Goal: Task Accomplishment & Management: Use online tool/utility

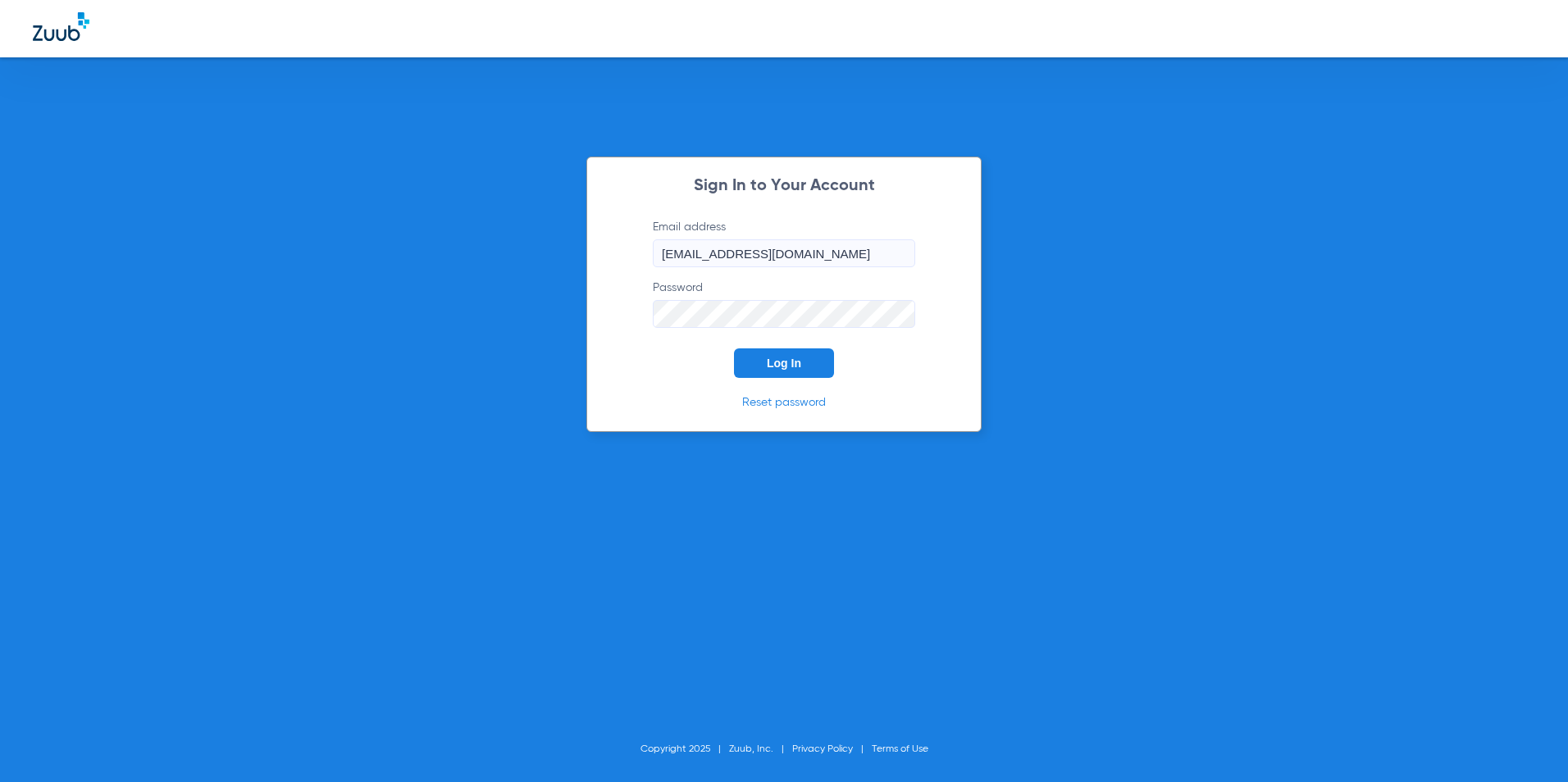
click at [780, 349] on button "Log In" at bounding box center [783, 363] width 100 height 29
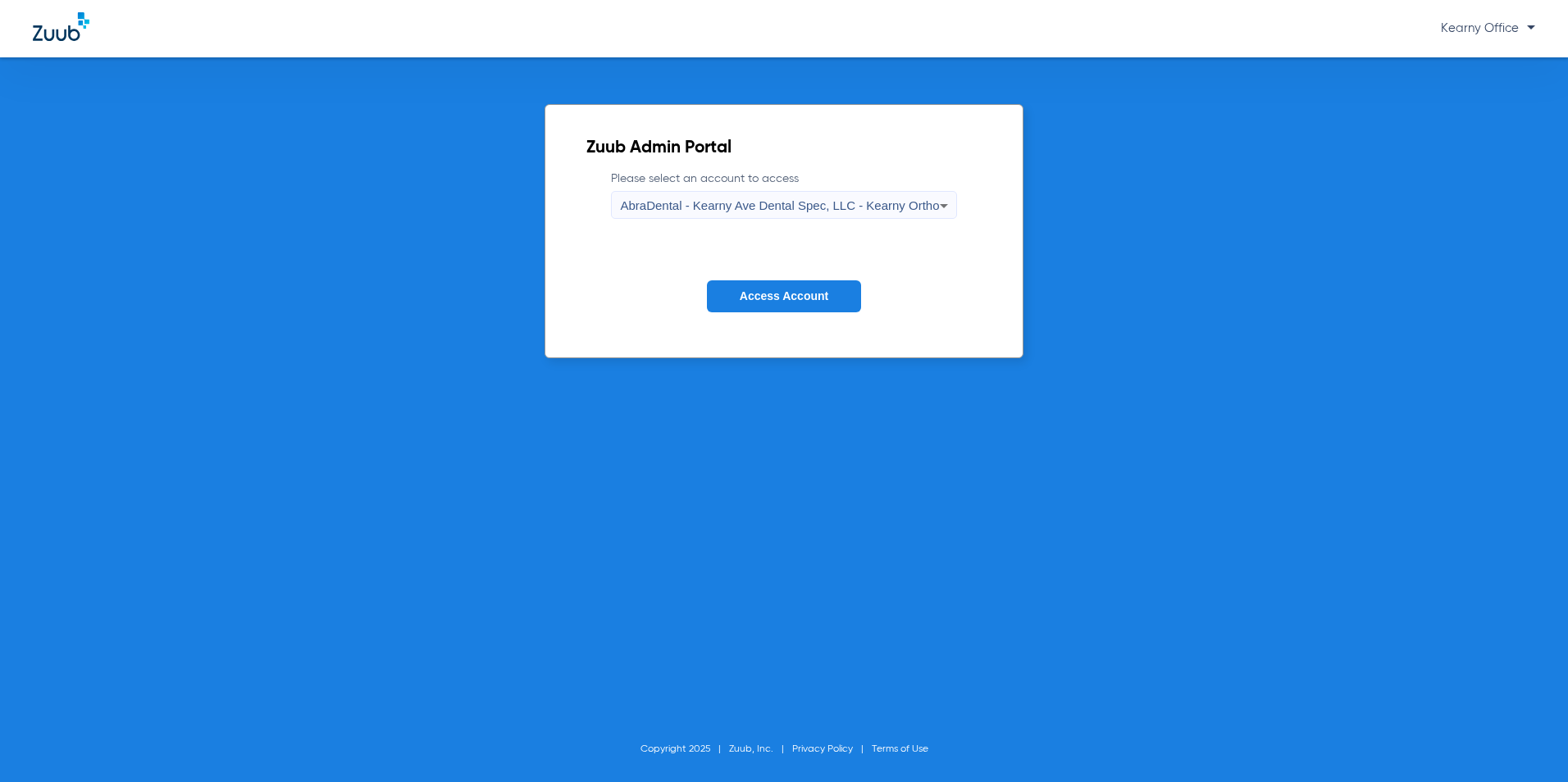
click at [711, 187] on label "Please select an account to access AbraDental - Kearny Ave Dental Spec, LLC - K…" at bounding box center [783, 195] width 345 height 49
click at [534, 311] on div "Zuub Admin Portal Please select an account to access AbraDental - Kearny Ave De…" at bounding box center [784, 420] width 1568 height 725
click at [496, 297] on div "Zuub Admin Portal Please select an account to access AbraDental - Kearny Ave De…" at bounding box center [784, 420] width 1568 height 725
click at [838, 208] on span "AbraDental - Kearny Ave Dental Spec, LLC - Kearny Ortho" at bounding box center [779, 205] width 319 height 14
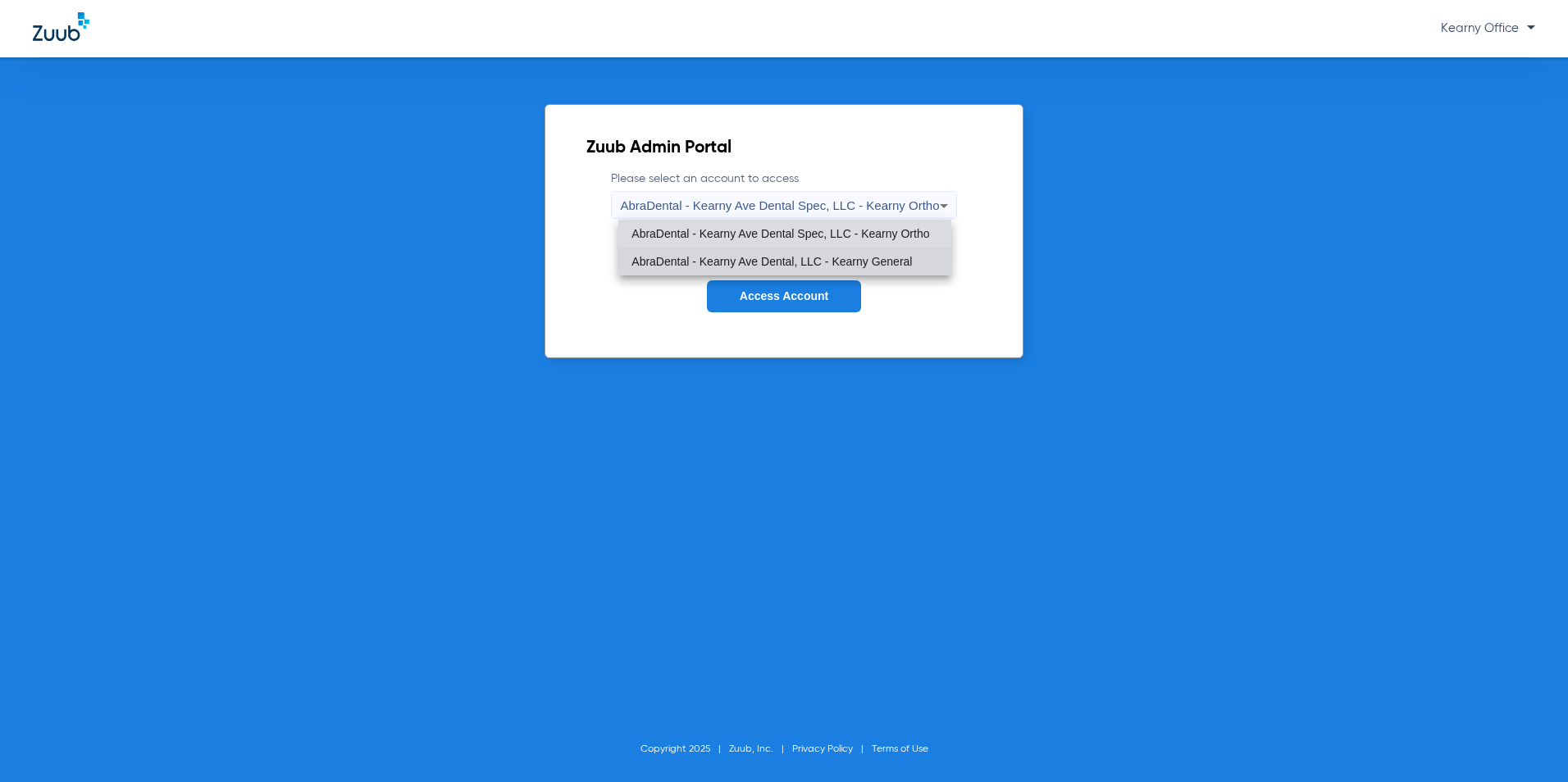
click at [752, 264] on span "AbraDental - Kearny Ave Dental, LLC - Kearny General" at bounding box center [771, 261] width 281 height 12
click at [778, 300] on span "Access Account" at bounding box center [783, 296] width 88 height 14
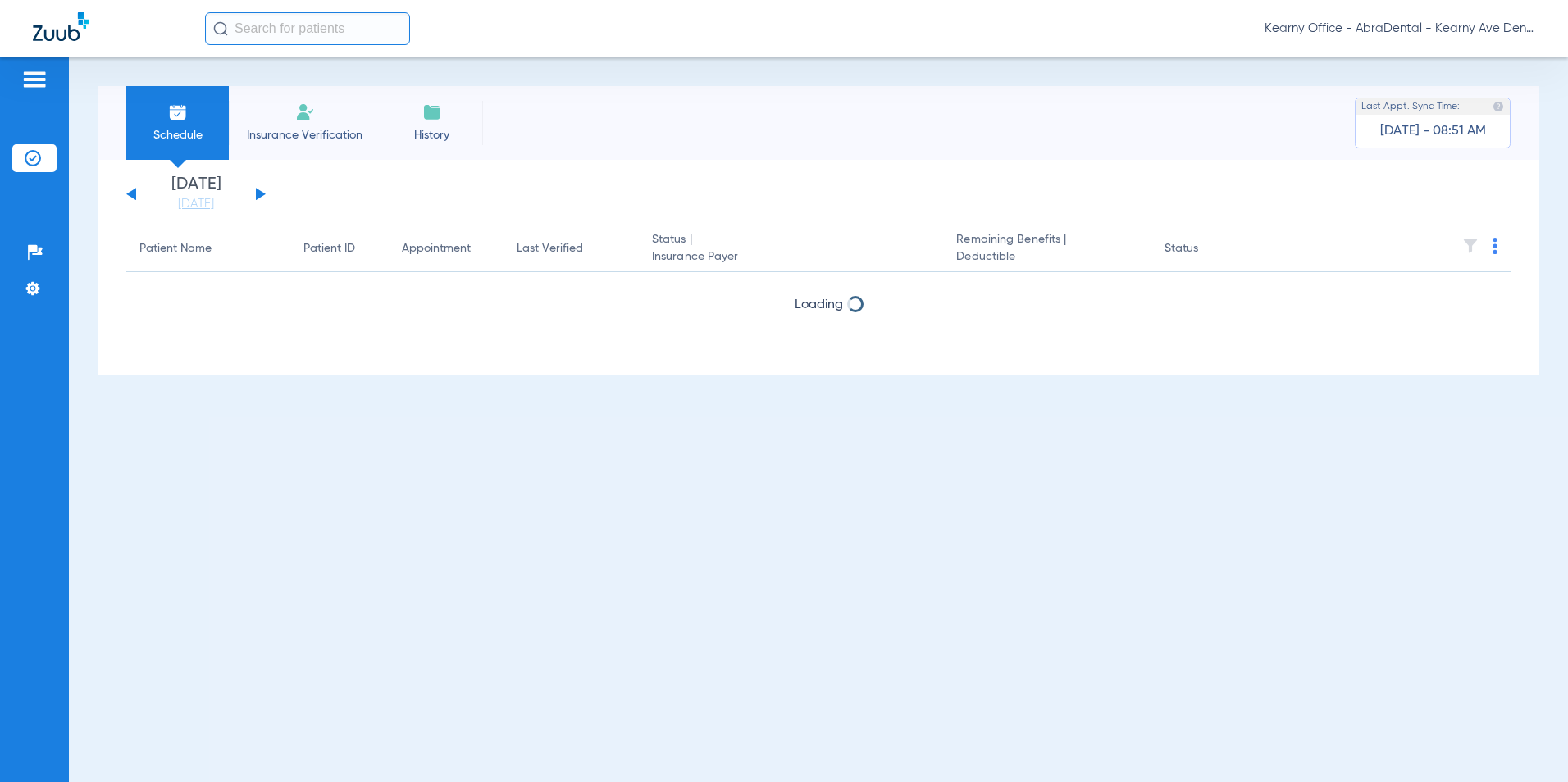
click at [296, 123] on li "Insurance Verification" at bounding box center [304, 123] width 152 height 74
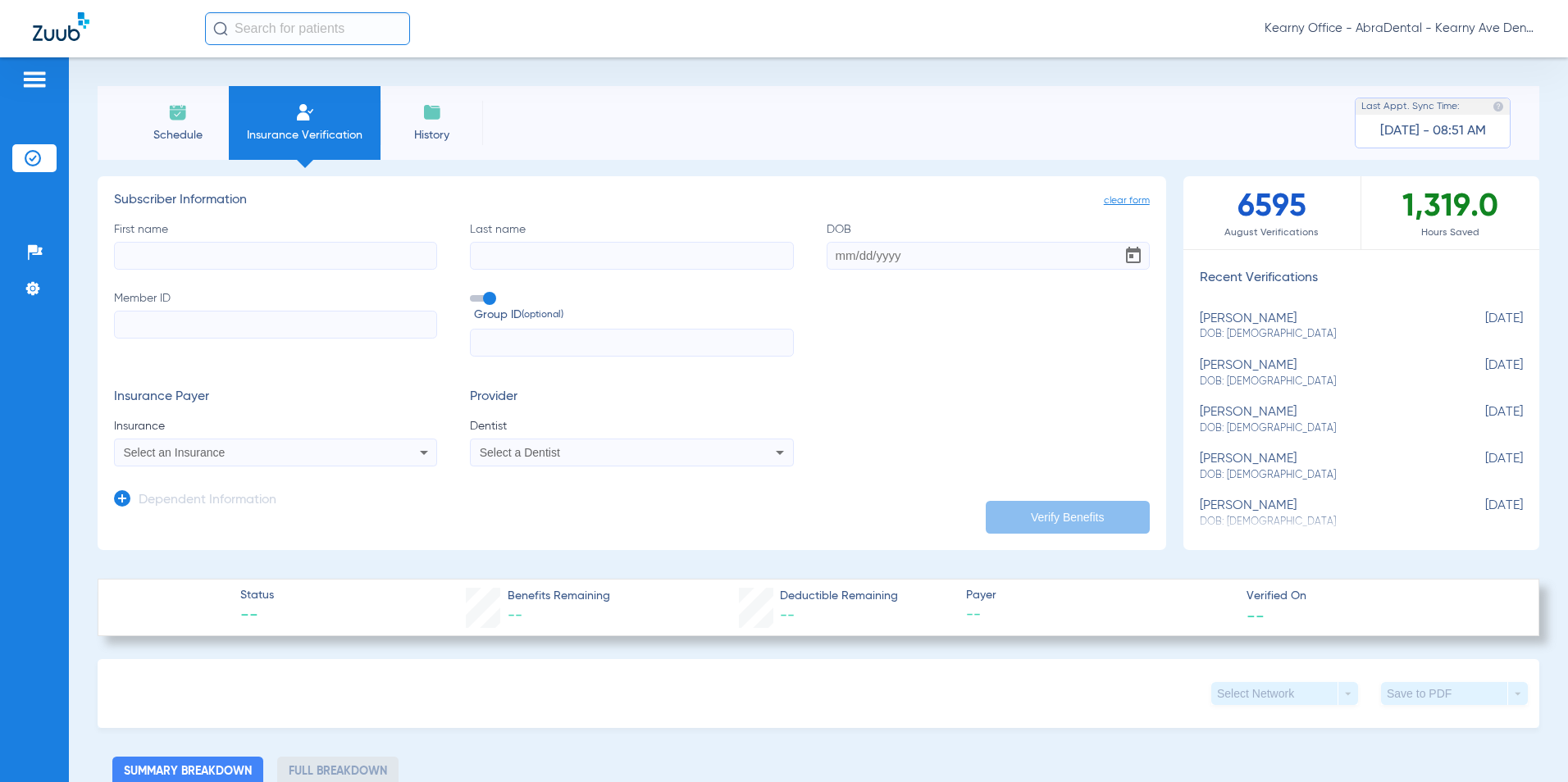
click at [221, 254] on input "First name" at bounding box center [275, 255] width 324 height 28
click at [277, 24] on input "text" at bounding box center [307, 29] width 205 height 33
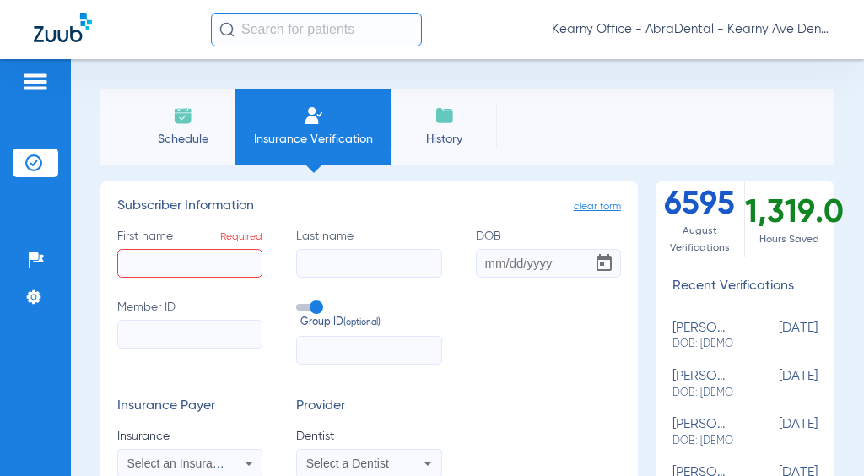
click at [303, 28] on input "text" at bounding box center [316, 30] width 211 height 34
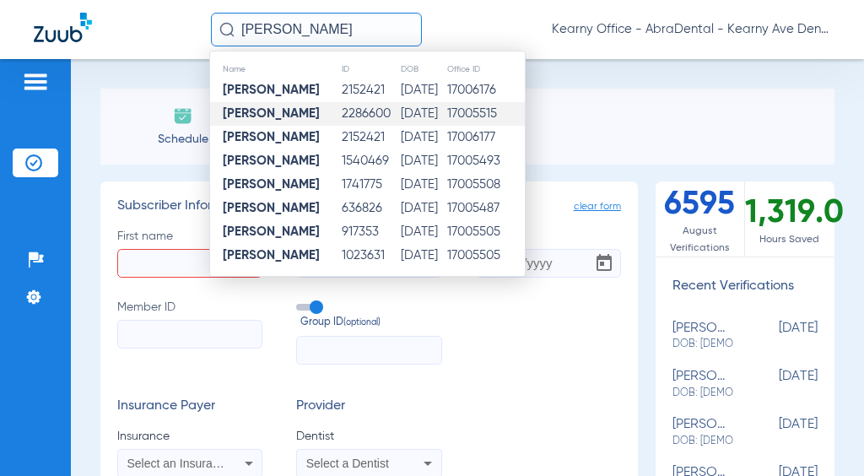
type input "[PERSON_NAME]"
click at [353, 115] on td "2286600" at bounding box center [371, 114] width 60 height 24
